Goal: Use online tool/utility

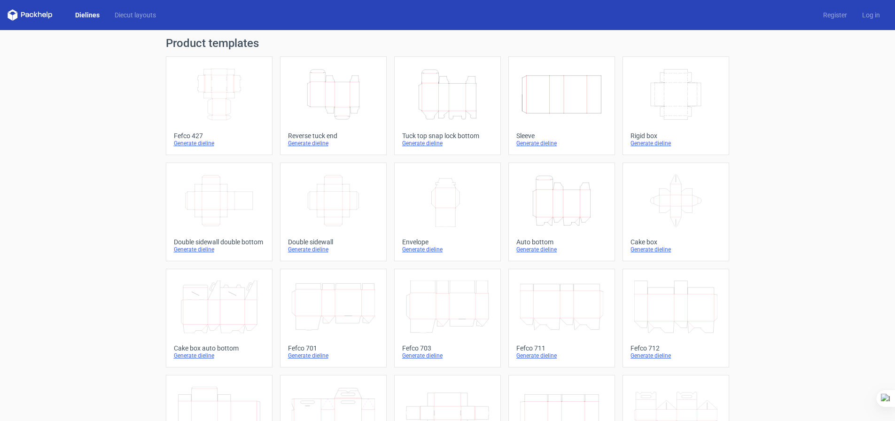
click at [348, 100] on icon "Height Depth Width" at bounding box center [333, 94] width 83 height 53
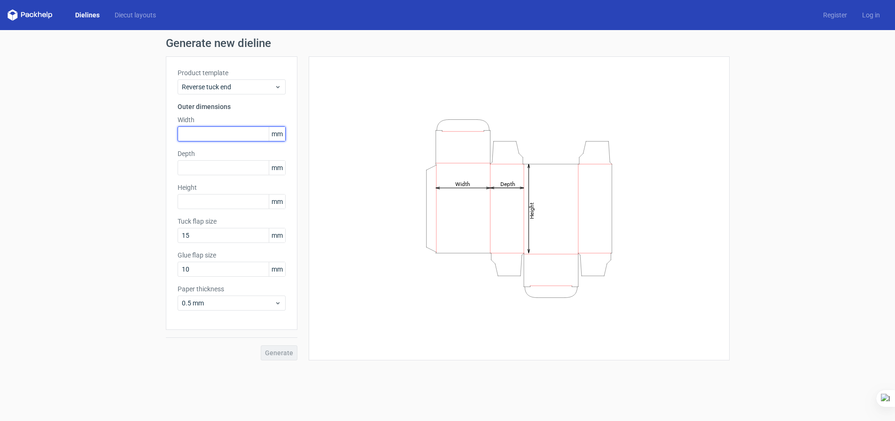
click at [225, 133] on input "text" at bounding box center [232, 133] width 108 height 15
type input "120"
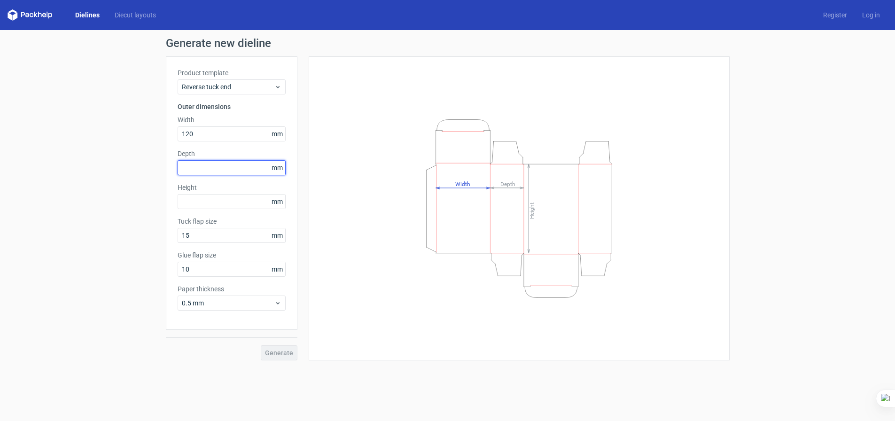
click at [228, 169] on input "text" at bounding box center [232, 167] width 108 height 15
type input "15"
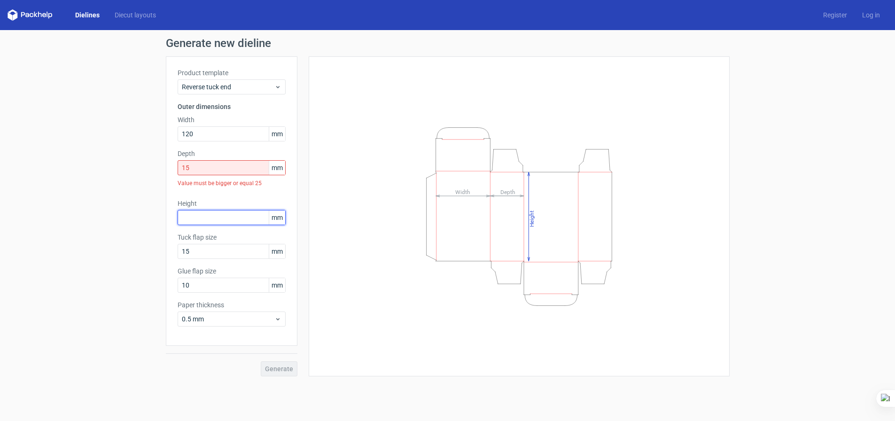
click at [223, 207] on div "Height mm" at bounding box center [232, 212] width 108 height 26
click at [215, 216] on input "text" at bounding box center [232, 217] width 108 height 15
type input "70"
click at [149, 257] on div "Generate new dieline Product template Reverse tuck end Outer dimensions Width 1…" at bounding box center [447, 207] width 895 height 354
click at [221, 167] on input "15" at bounding box center [232, 167] width 108 height 15
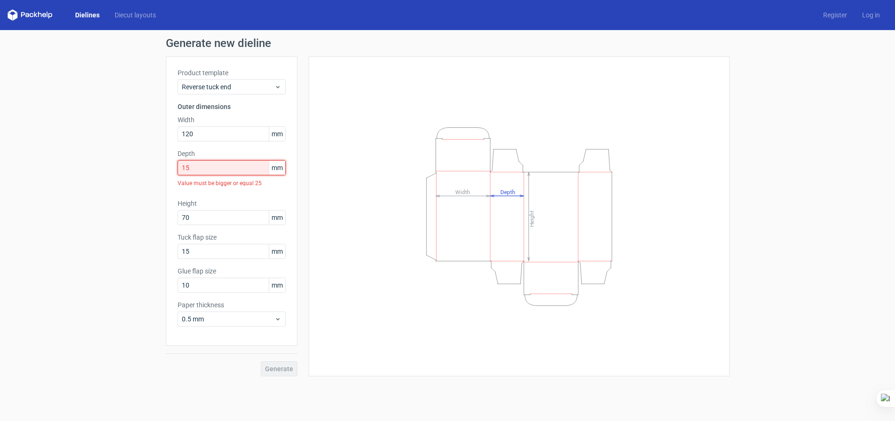
drag, startPoint x: 162, startPoint y: 167, endPoint x: 147, endPoint y: 167, distance: 15.5
click at [147, 167] on div "Generate new dieline Product template Reverse tuck end Outer dimensions Width 1…" at bounding box center [447, 207] width 895 height 354
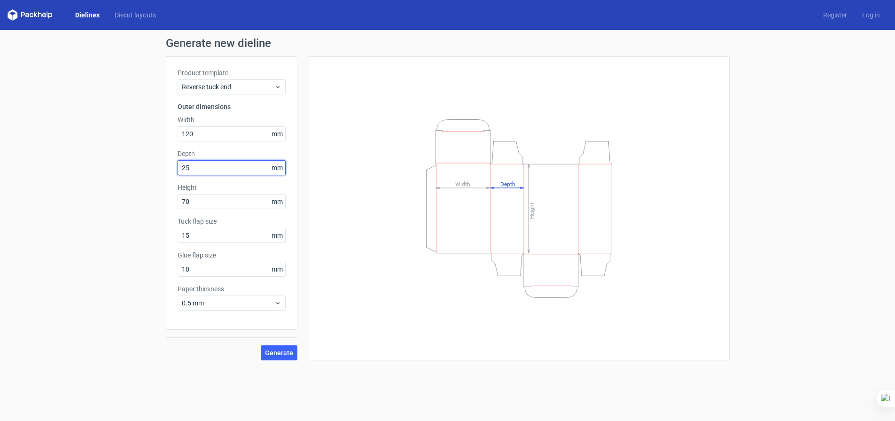
type input "25"
click at [117, 212] on div "Generate new dieline Product template Reverse tuck end Outer dimensions Width 1…" at bounding box center [447, 199] width 895 height 338
click at [278, 356] on span "Generate" at bounding box center [279, 353] width 28 height 7
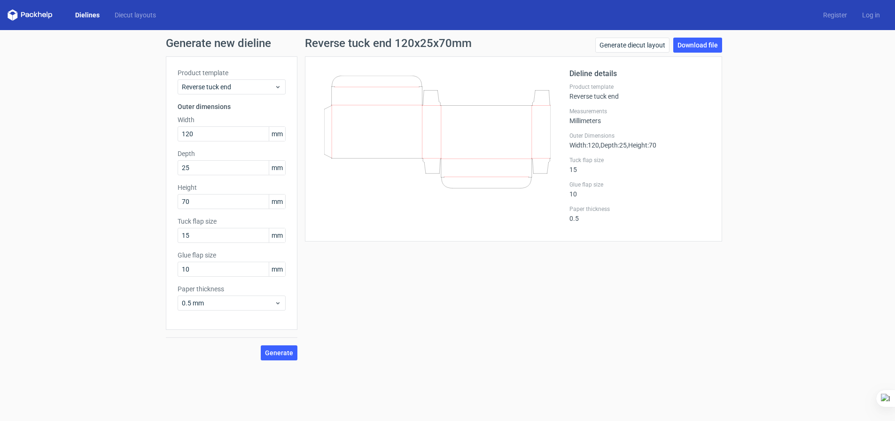
click at [92, 16] on link "Dielines" at bounding box center [87, 14] width 39 height 9
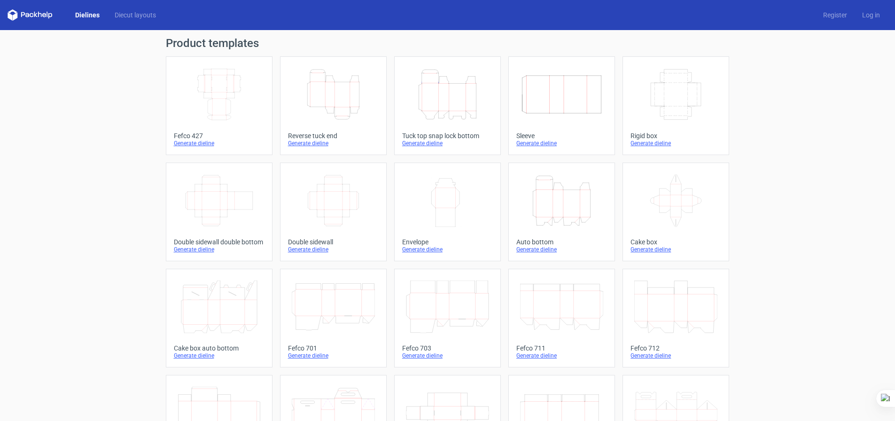
click at [353, 87] on icon "Height Depth Width" at bounding box center [333, 94] width 83 height 53
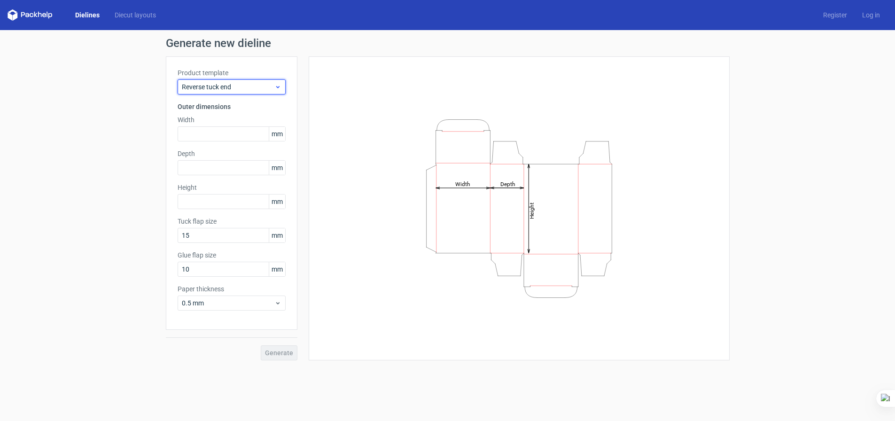
click at [274, 84] on span "Reverse tuck end" at bounding box center [228, 86] width 93 height 9
